Goal: Information Seeking & Learning: Check status

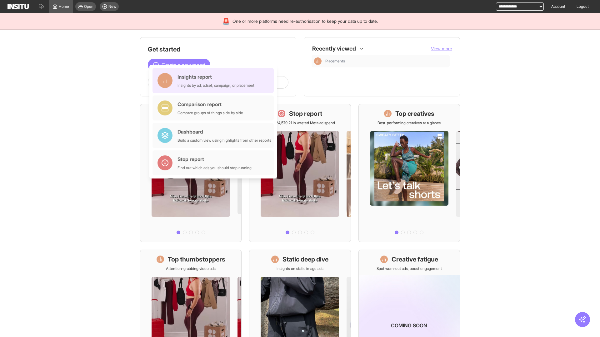
click at [215, 81] on div "Insights report Insights by ad, adset, campaign, or placement" at bounding box center [215, 80] width 77 height 15
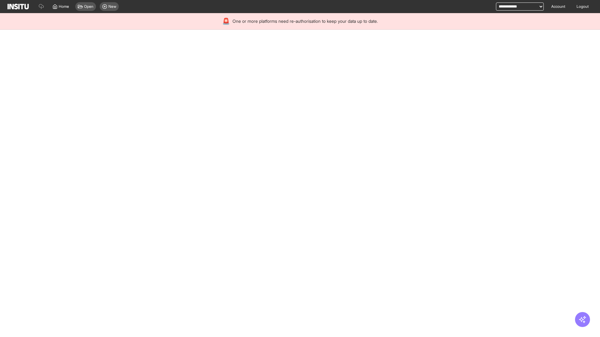
select select "**"
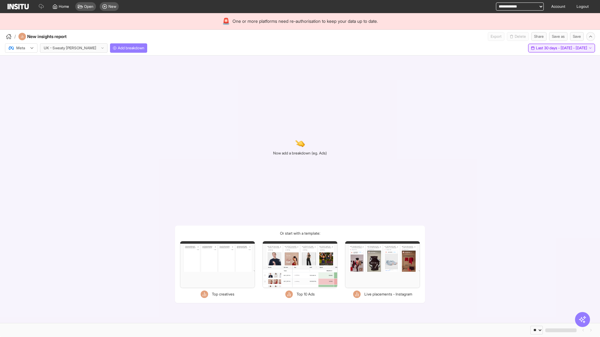
click at [547, 48] on span "Last 30 days - [DATE] - [DATE]" at bounding box center [560, 48] width 51 height 5
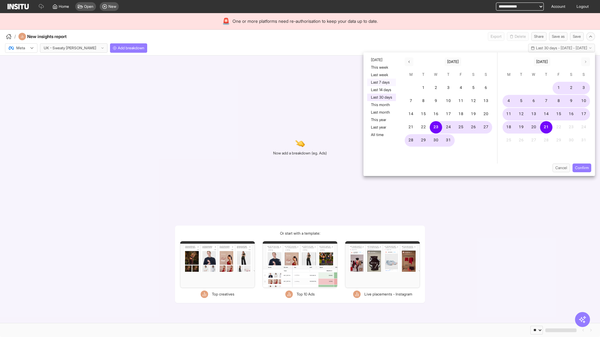
click at [381, 82] on button "Last 7 days" at bounding box center [381, 82] width 29 height 7
